Goal: Download file/media

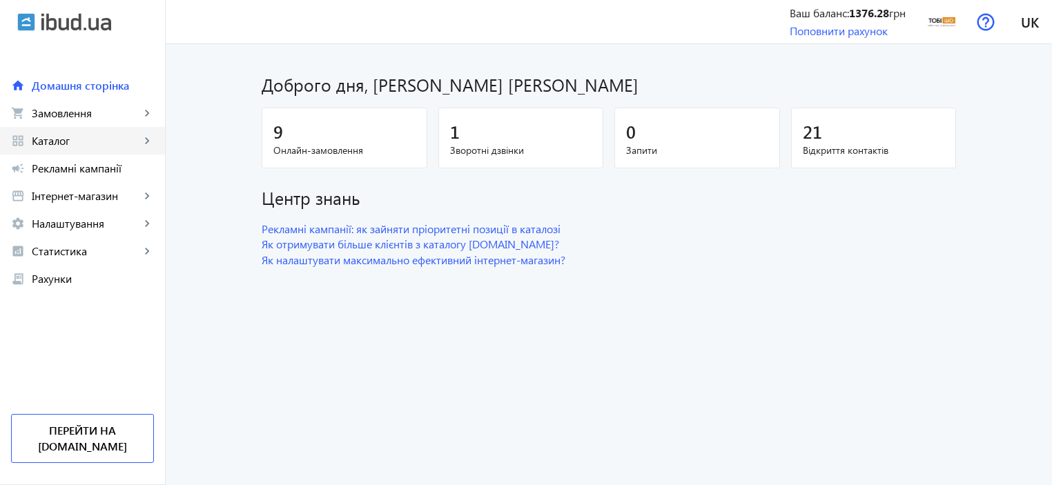
click at [97, 143] on span "Каталог" at bounding box center [86, 141] width 108 height 14
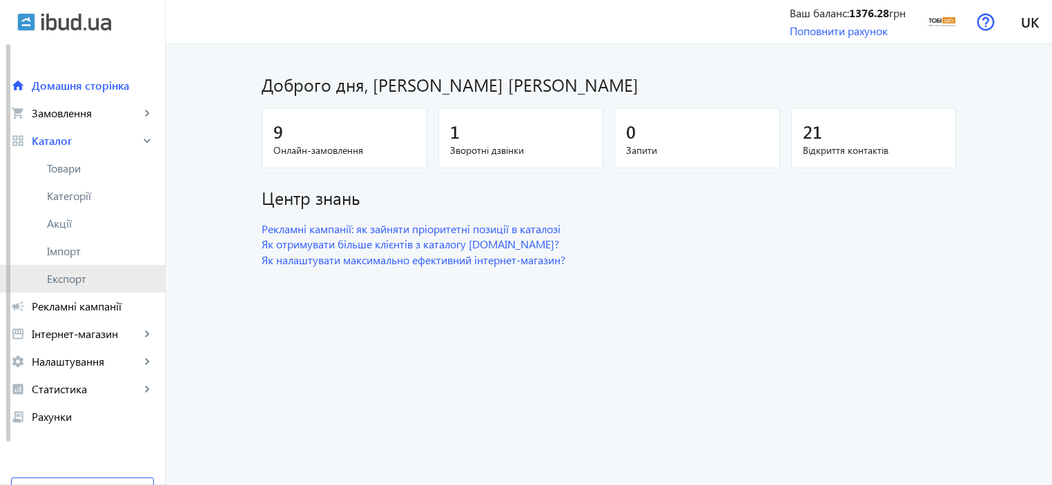
click at [70, 275] on span "Експорт" at bounding box center [100, 279] width 107 height 14
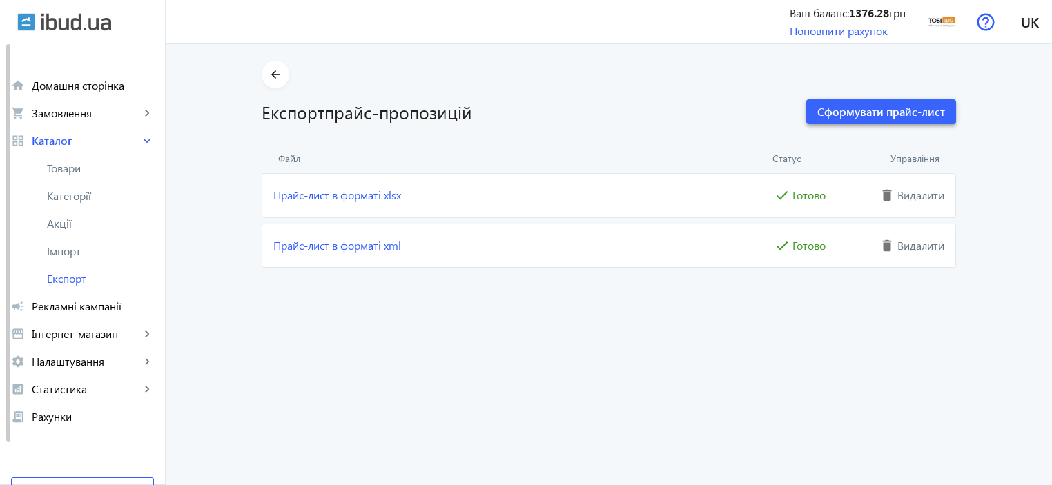
click at [842, 109] on span "Сформувати прайс-лист" at bounding box center [881, 111] width 128 height 15
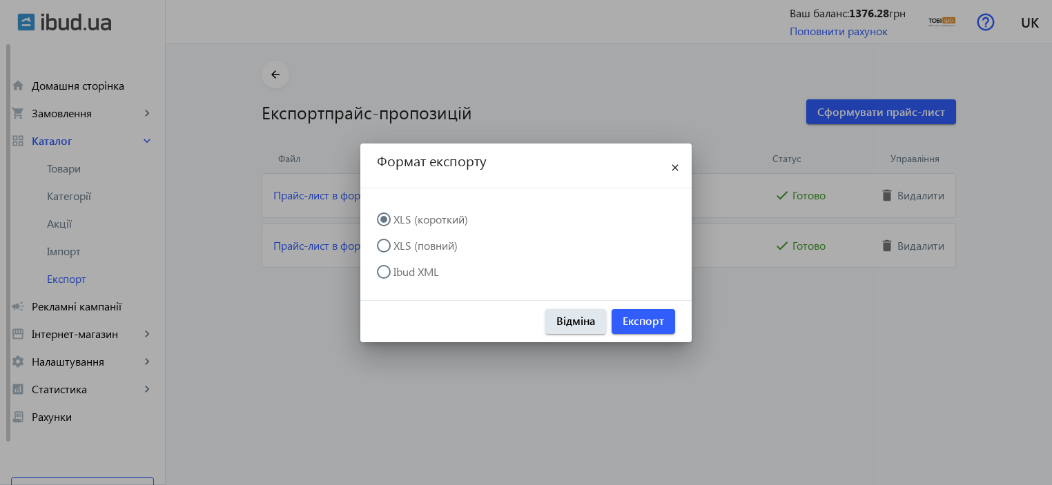
click at [422, 244] on label "XLS (повний)" at bounding box center [424, 245] width 67 height 11
click at [405, 244] on input "XLS (повний)" at bounding box center [391, 253] width 28 height 28
radio input "true"
click at [681, 174] on mat-icon "close" at bounding box center [675, 168] width 17 height 17
